Goal: Task Accomplishment & Management: Use online tool/utility

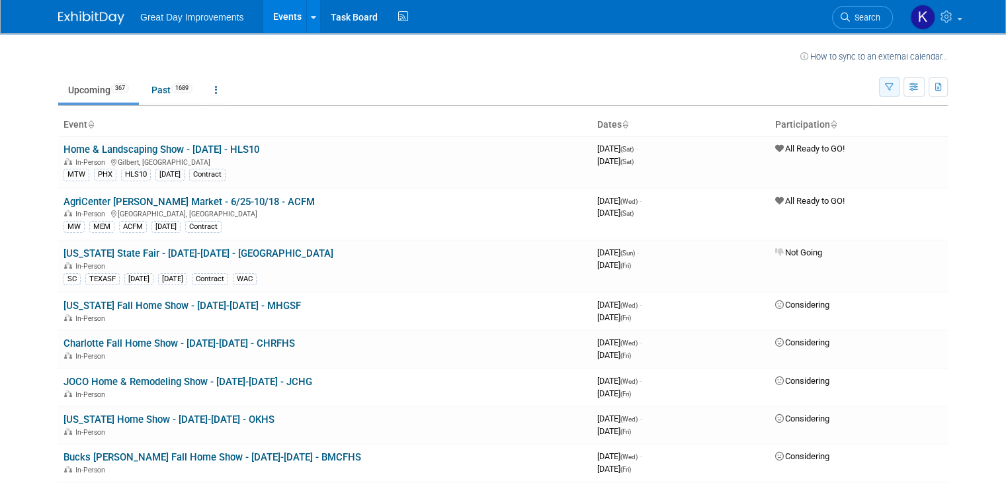
click at [894, 89] on icon "button" at bounding box center [889, 87] width 9 height 9
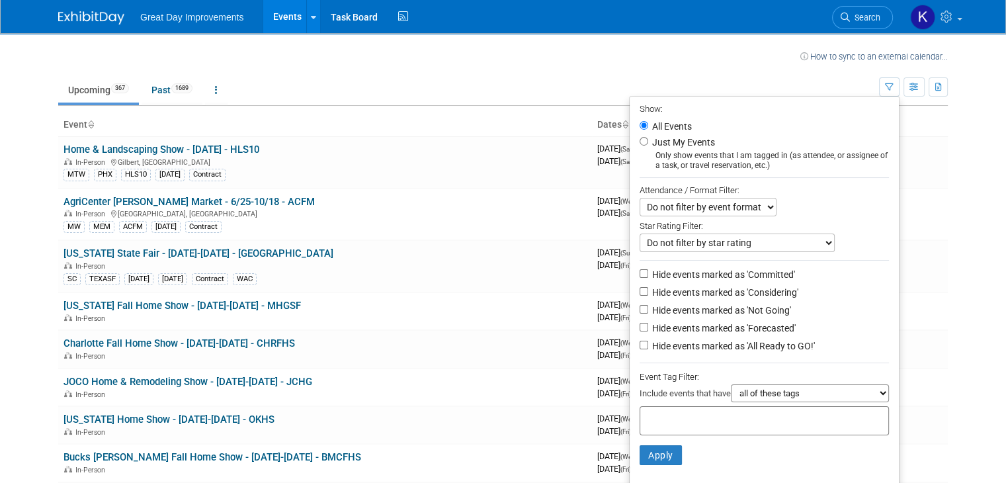
click at [752, 416] on input "text" at bounding box center [699, 418] width 106 height 13
type input "gc"
click at [672, 463] on div "GC" at bounding box center [738, 464] width 185 height 19
type input "GC"
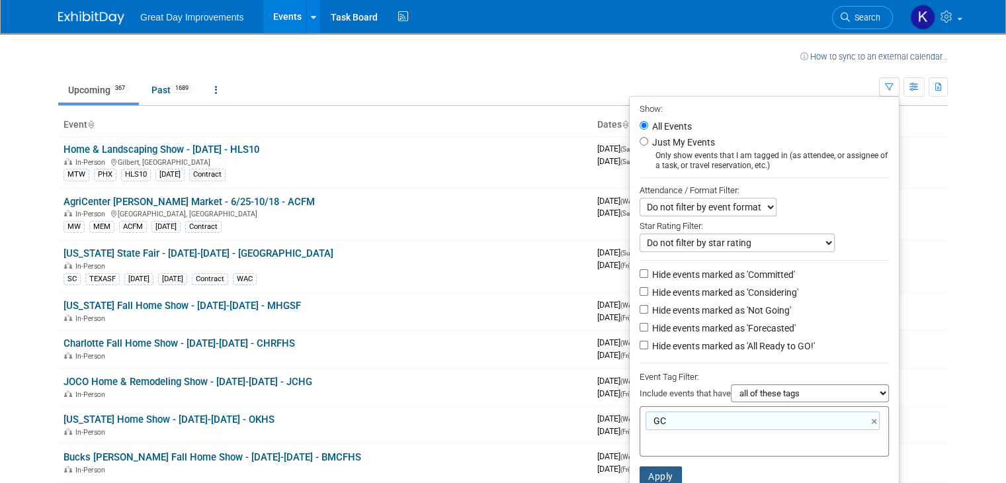
click at [664, 470] on button "Apply" at bounding box center [661, 476] width 42 height 20
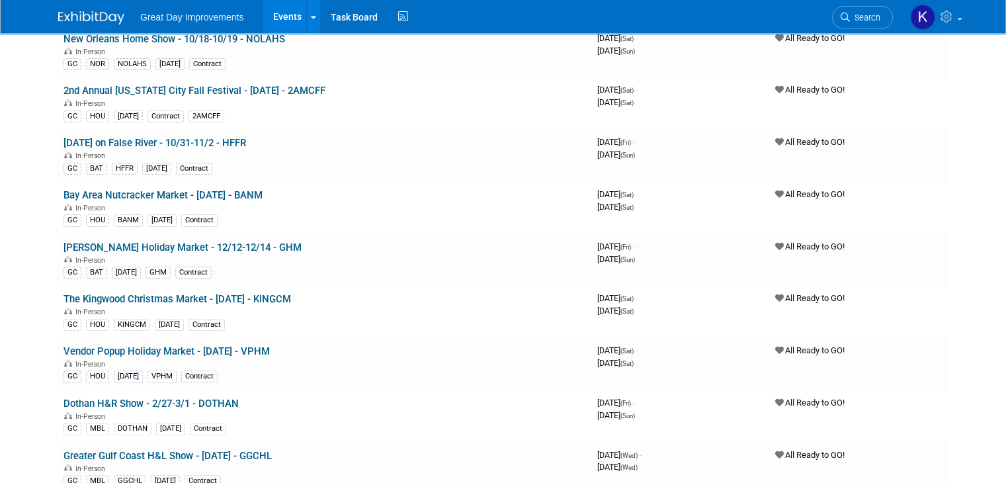
scroll to position [253, 0]
